Goal: Task Accomplishment & Management: Manage account settings

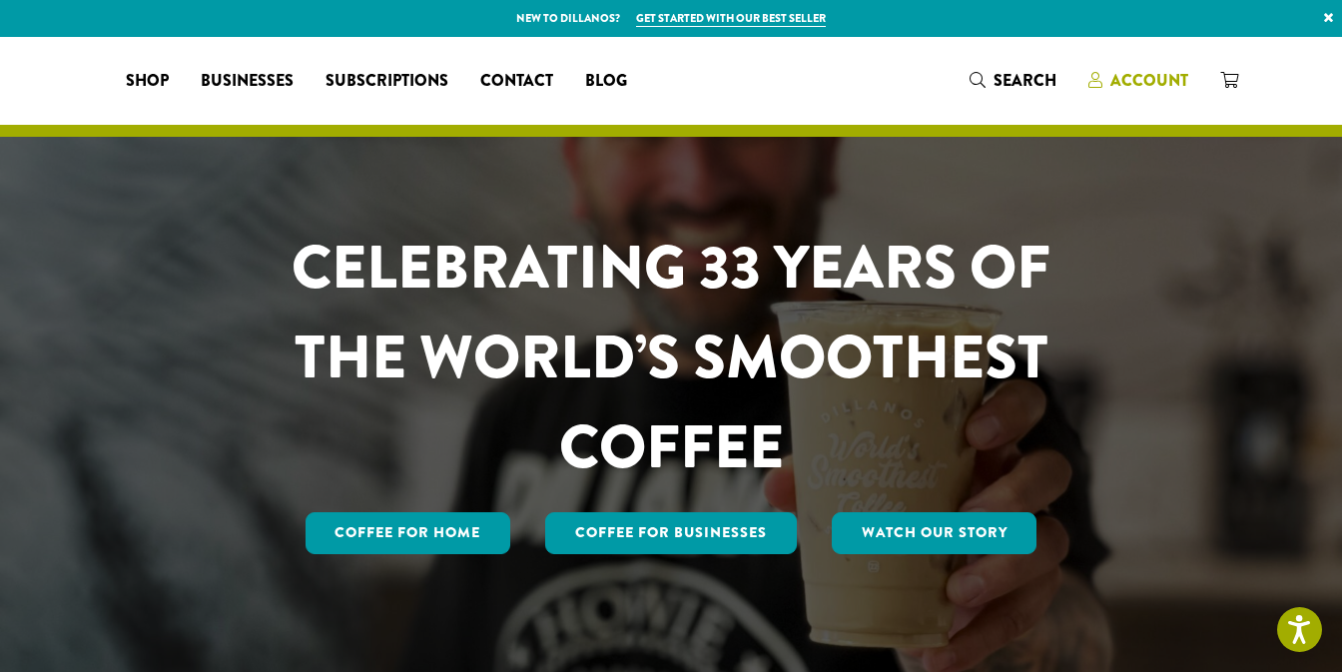
drag, startPoint x: 0, startPoint y: 0, endPoint x: 1121, endPoint y: 71, distance: 1123.5
click at [1121, 71] on span "Account" at bounding box center [1149, 80] width 78 height 23
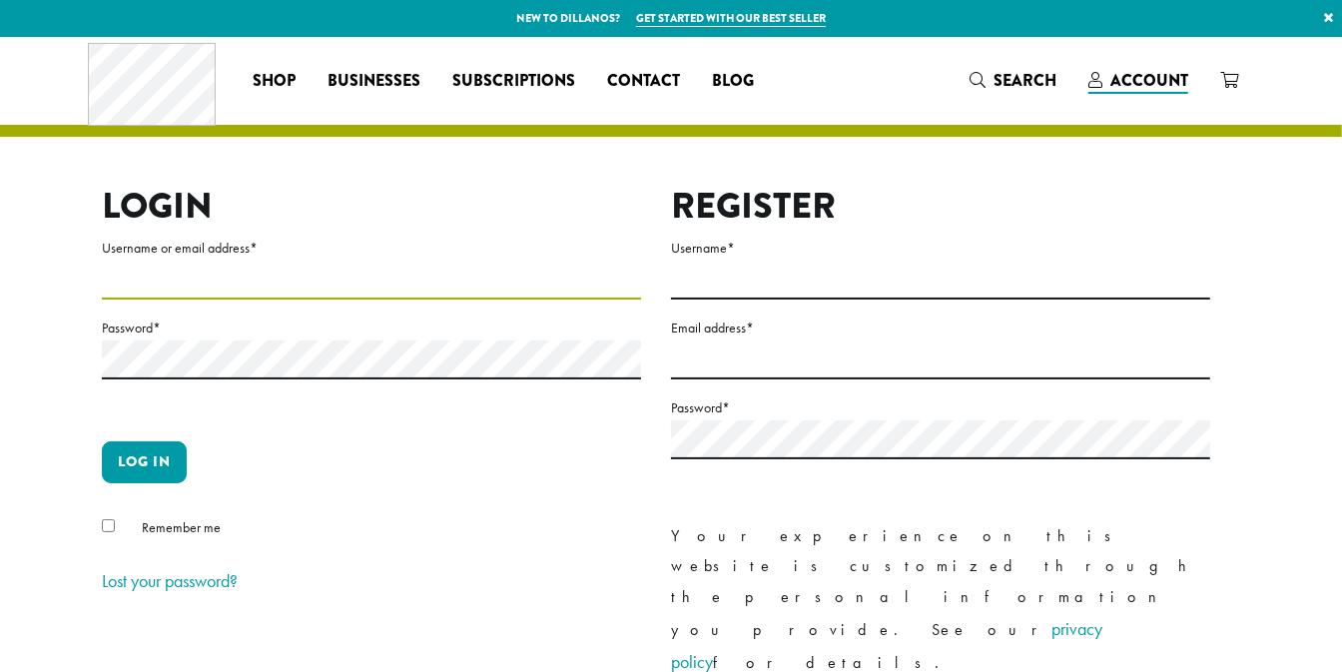
click at [155, 271] on input "Username or email address *" at bounding box center [371, 280] width 539 height 39
type input "**********"
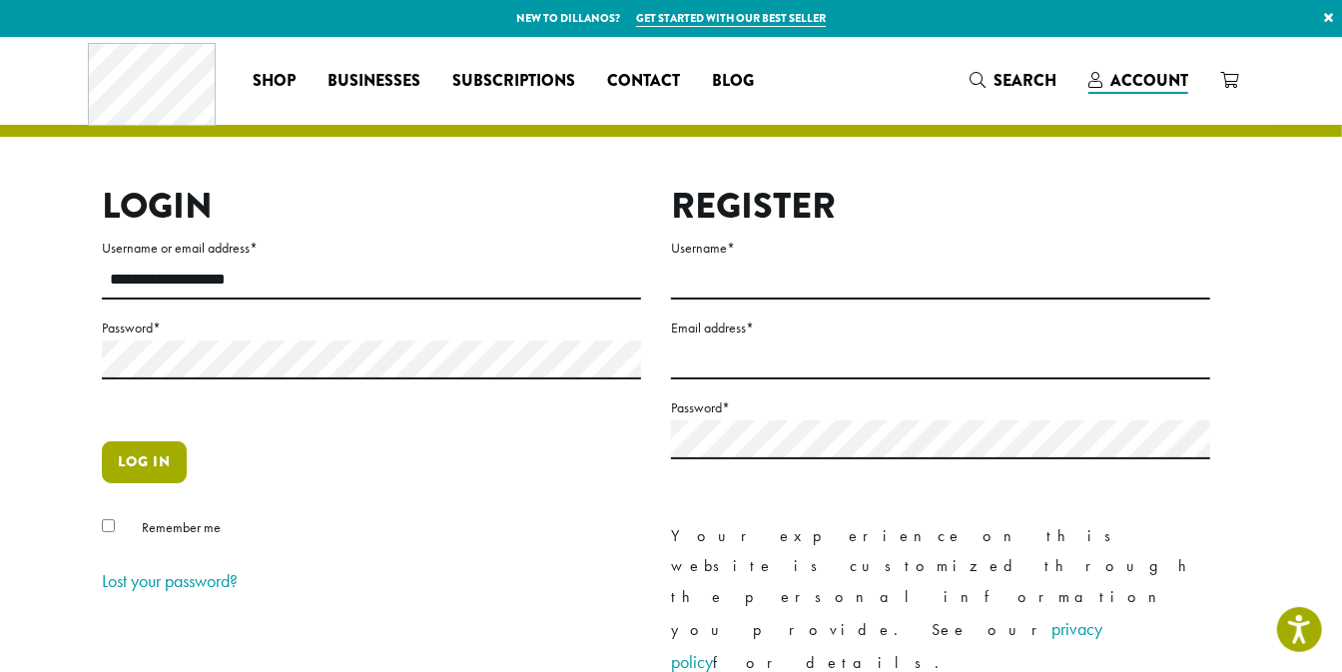
click at [149, 450] on button "Log in" at bounding box center [144, 462] width 85 height 42
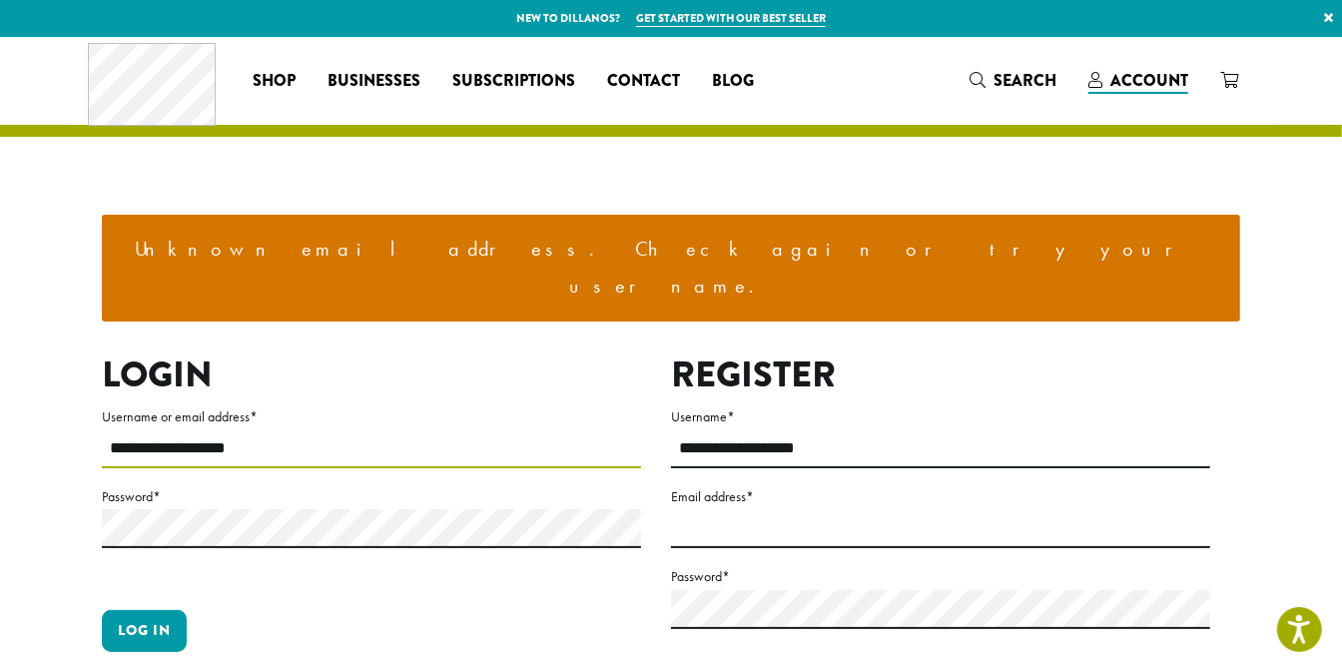
drag, startPoint x: 275, startPoint y: 411, endPoint x: -5, endPoint y: 340, distance: 288.4
click at [0, 340] on html "Press Alt+1 for screen-reader mode, Alt+0 to cancel Accessibility Screen-Reader…" at bounding box center [671, 645] width 1342 height 1291
click at [140, 429] on input "Username or email address *" at bounding box center [371, 448] width 539 height 39
type input "**********"
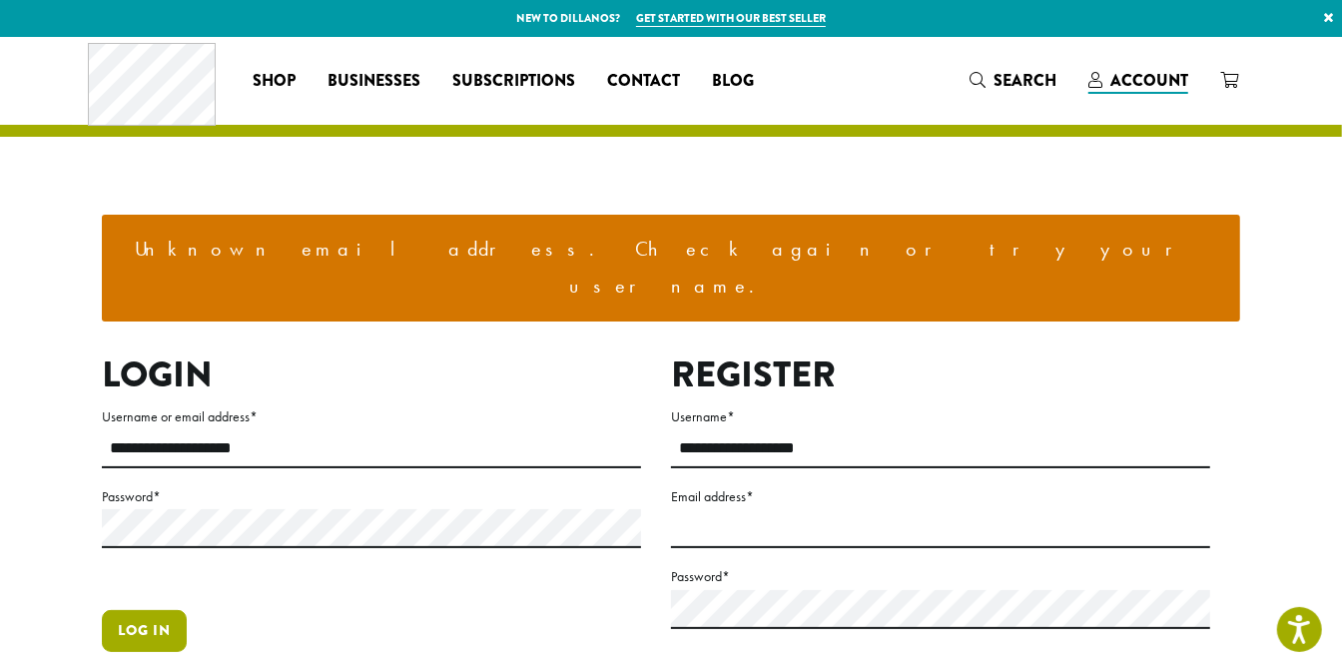
click at [130, 610] on button "Log in" at bounding box center [144, 631] width 85 height 42
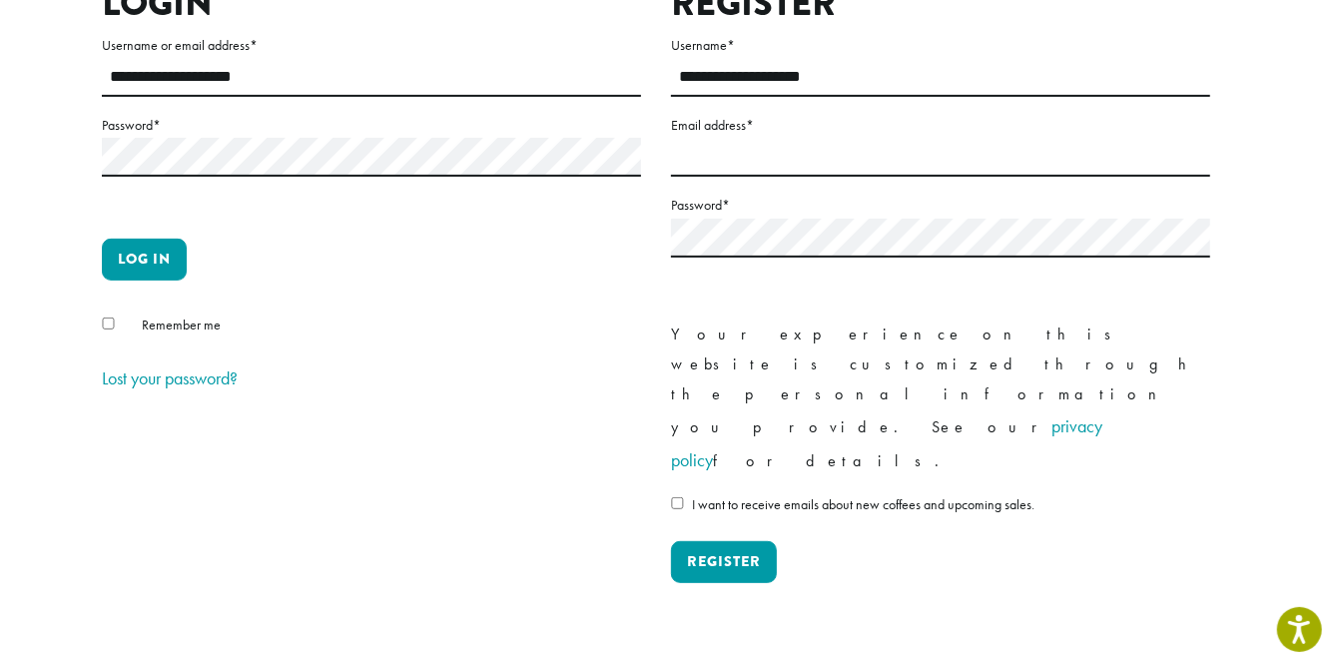
scroll to position [374, 0]
